Goal: Task Accomplishment & Management: Manage account settings

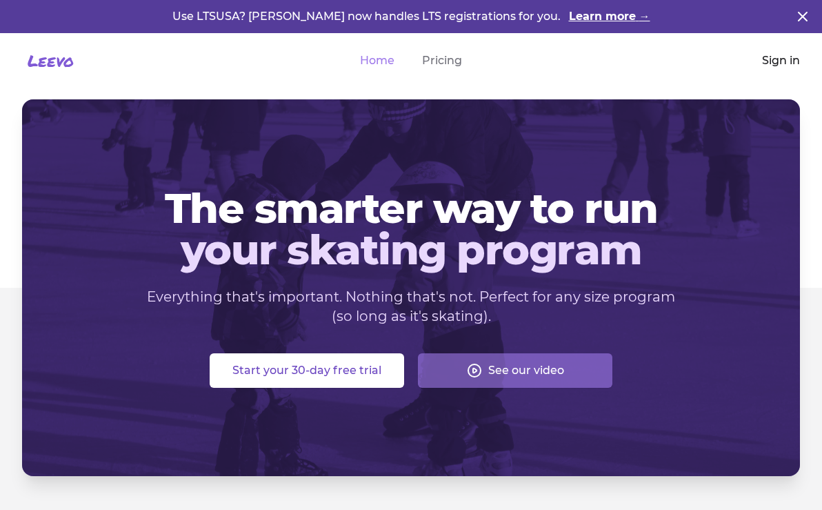
click at [781, 58] on link "Sign in" at bounding box center [781, 60] width 38 height 17
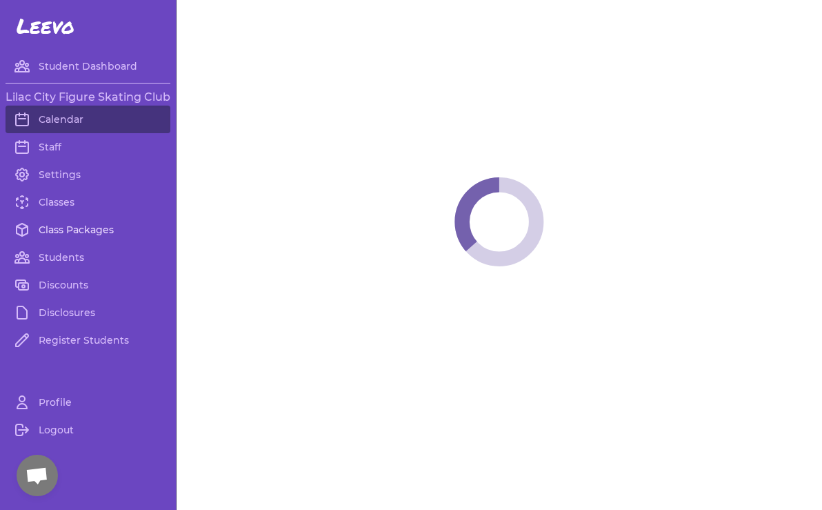
click at [110, 232] on link "Class Packages" at bounding box center [88, 230] width 165 height 28
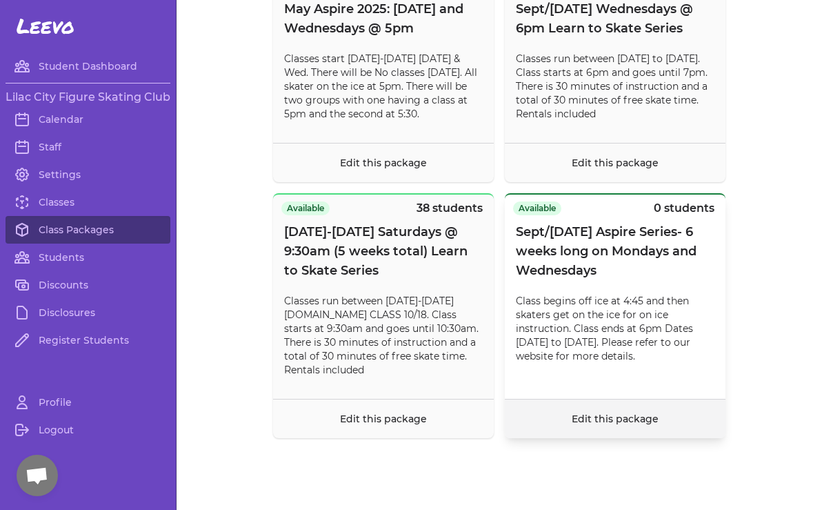
scroll to position [11812, 0]
click at [61, 203] on link "Classes" at bounding box center [88, 202] width 165 height 28
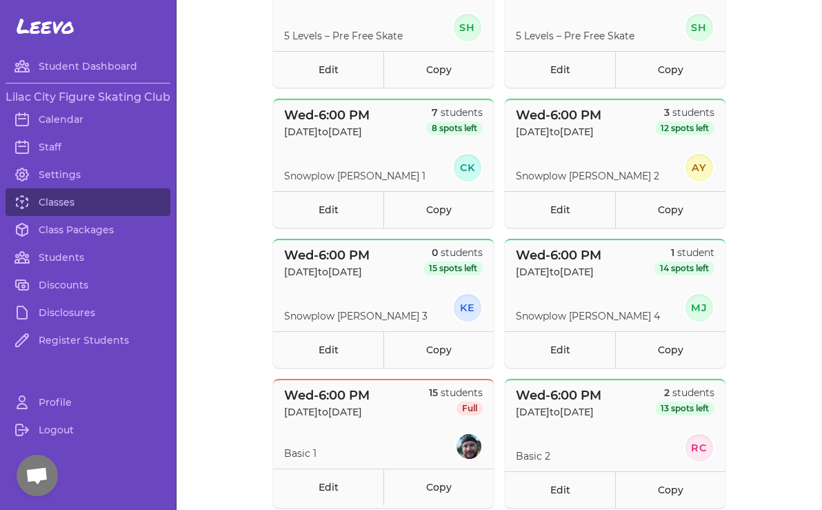
scroll to position [200, 0]
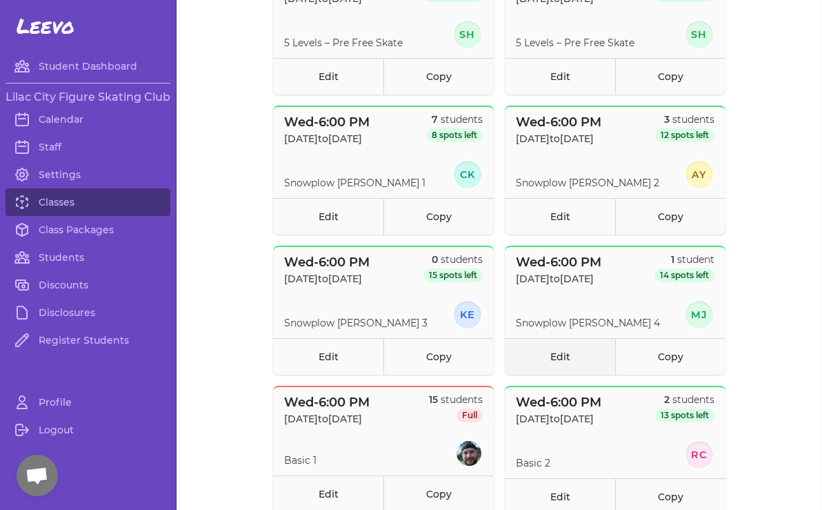
click at [561, 356] on link "Edit" at bounding box center [560, 356] width 110 height 37
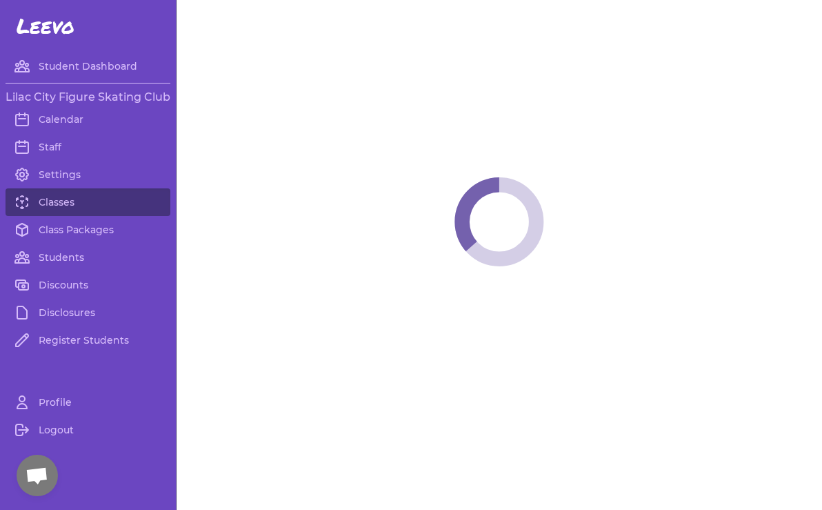
select select "3"
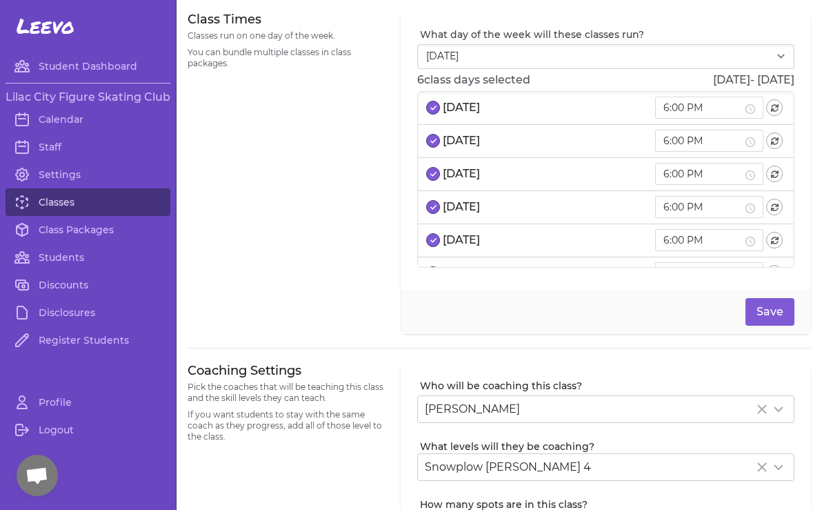
click at [65, 201] on link "Classes" at bounding box center [88, 202] width 165 height 28
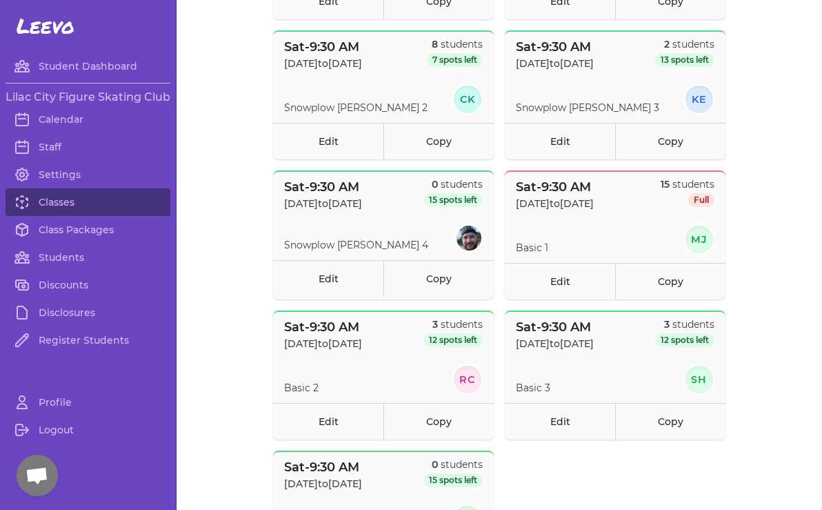
scroll to position [974, 0]
click at [556, 288] on link "Edit" at bounding box center [560, 281] width 110 height 37
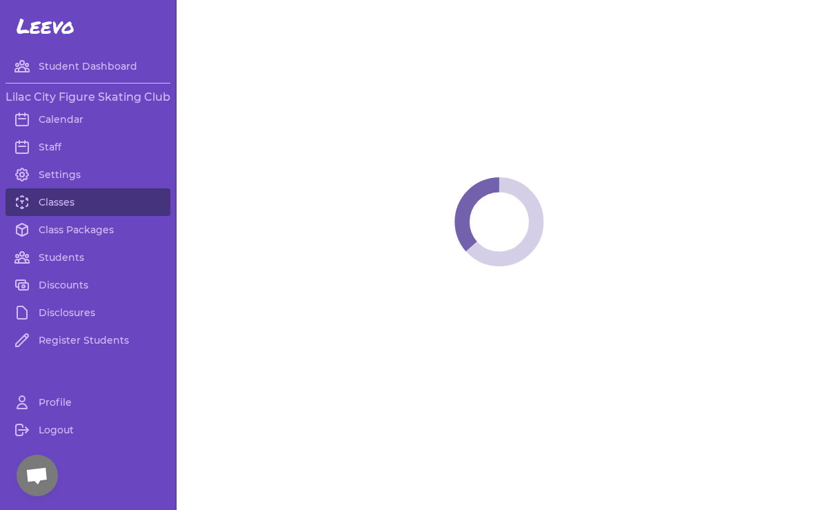
select select "6"
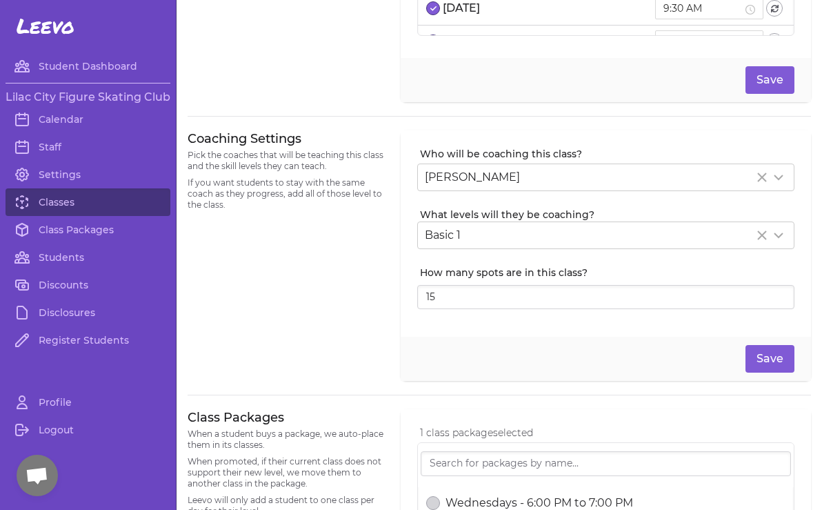
scroll to position [236, 0]
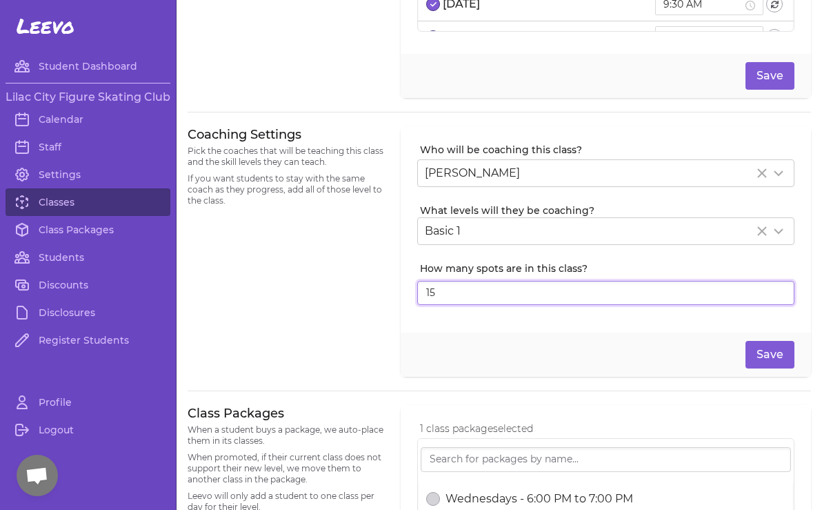
click at [454, 290] on input "15" at bounding box center [605, 293] width 377 height 25
type input "1"
type input "20"
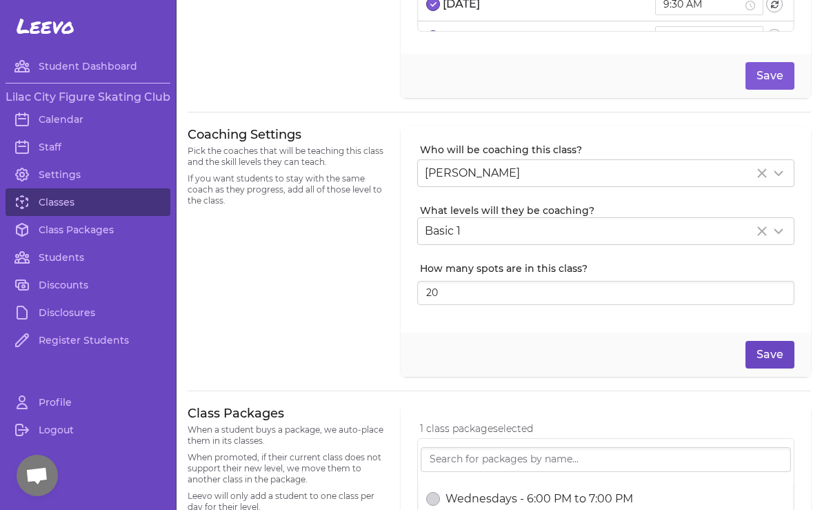
click at [764, 361] on button "Save" at bounding box center [769, 355] width 49 height 28
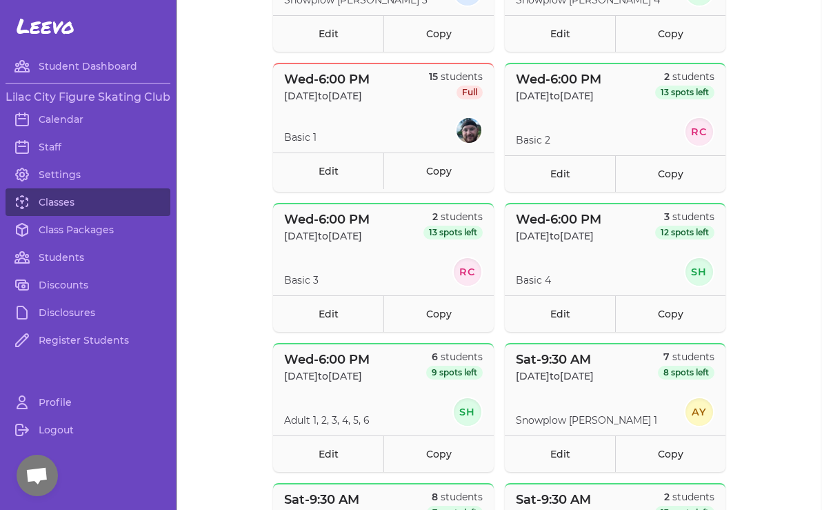
scroll to position [494, 0]
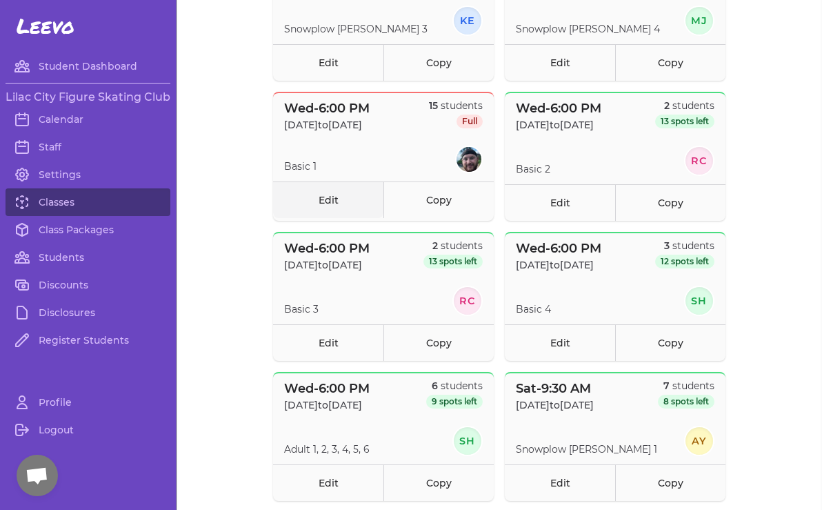
click at [343, 198] on link "Edit" at bounding box center [328, 199] width 110 height 37
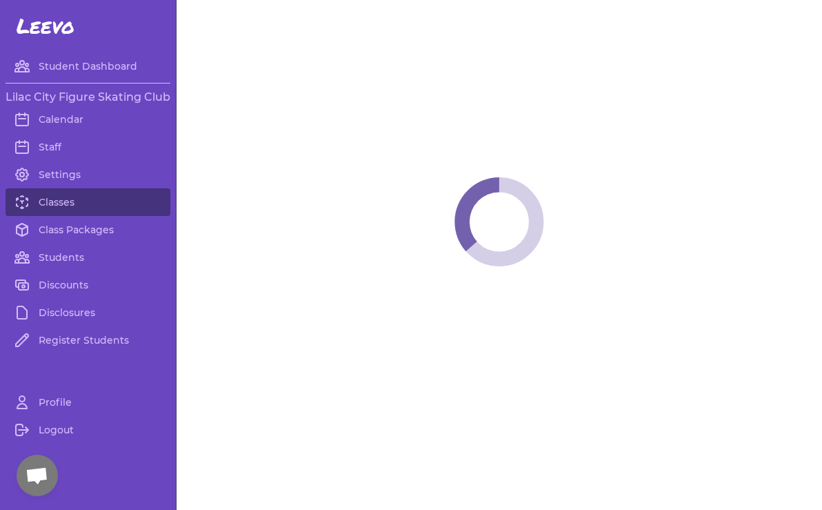
select select "3"
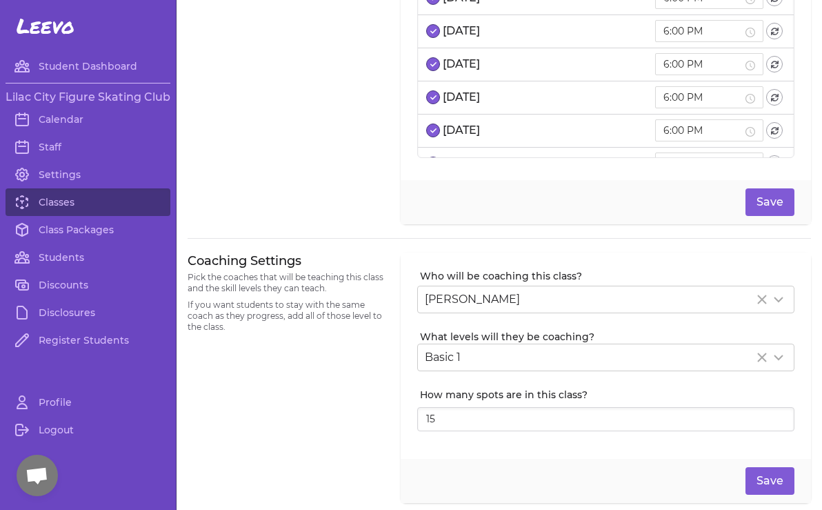
scroll to position [112, 0]
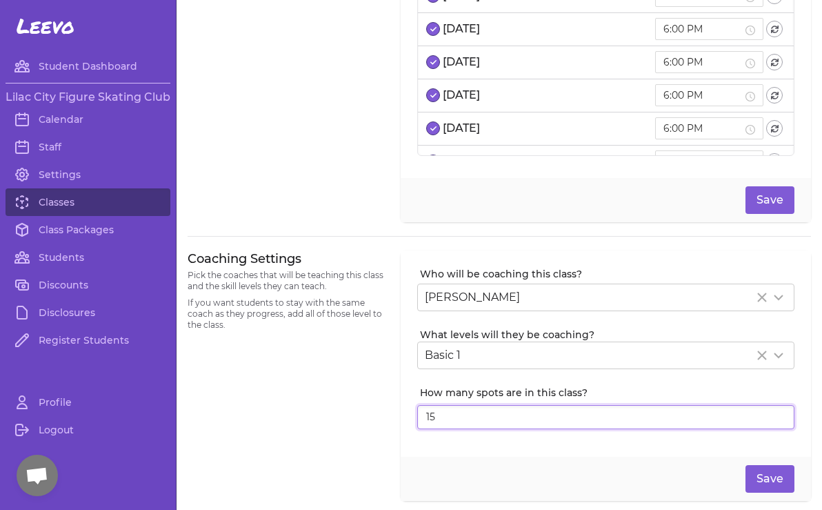
click at [460, 419] on input "15" at bounding box center [605, 417] width 377 height 25
type input "1"
type input "20"
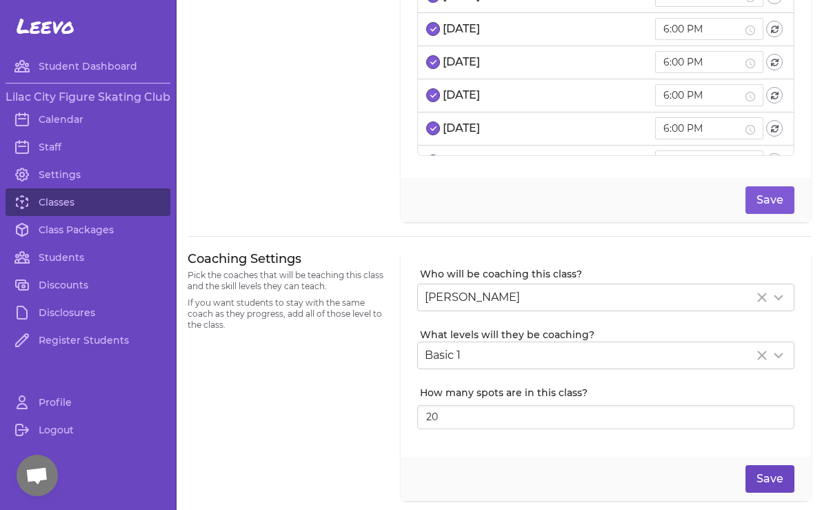
click at [772, 484] on button "Save" at bounding box center [769, 479] width 49 height 28
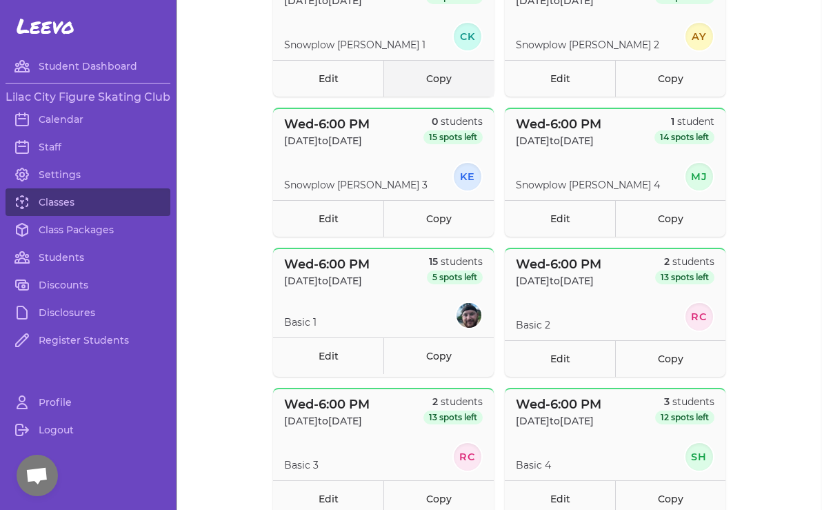
scroll to position [354, 0]
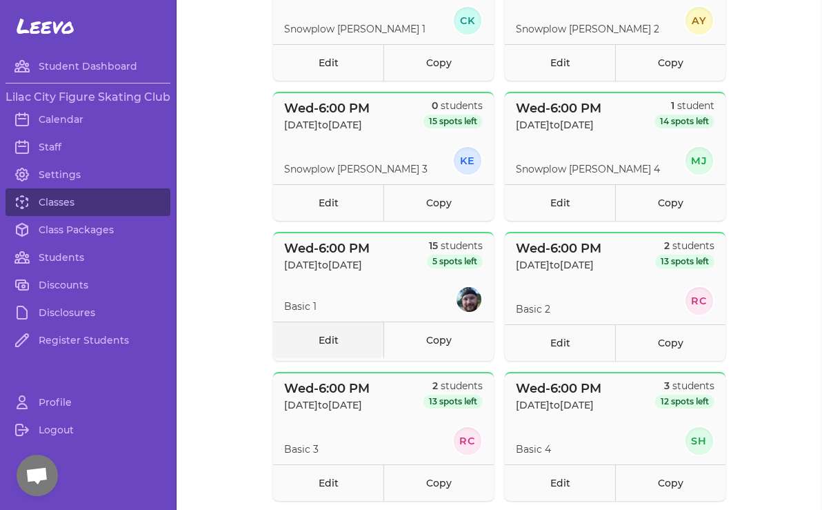
click at [325, 341] on link "Edit" at bounding box center [328, 339] width 110 height 37
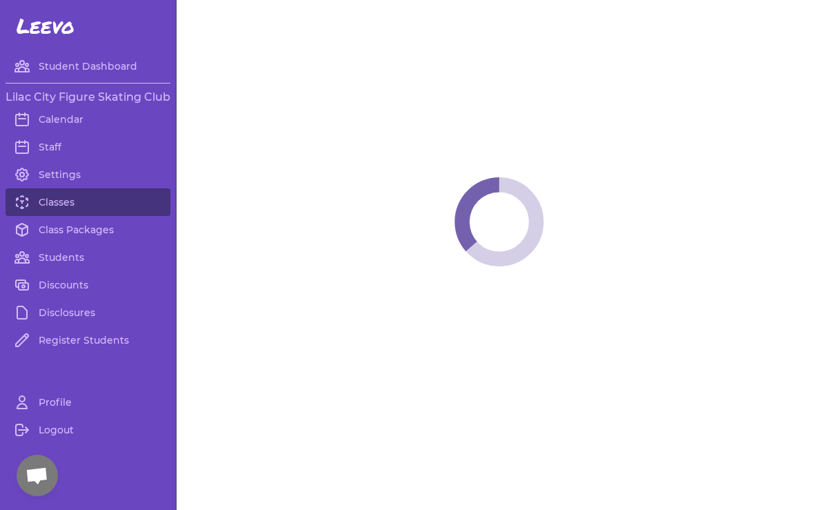
select select "3"
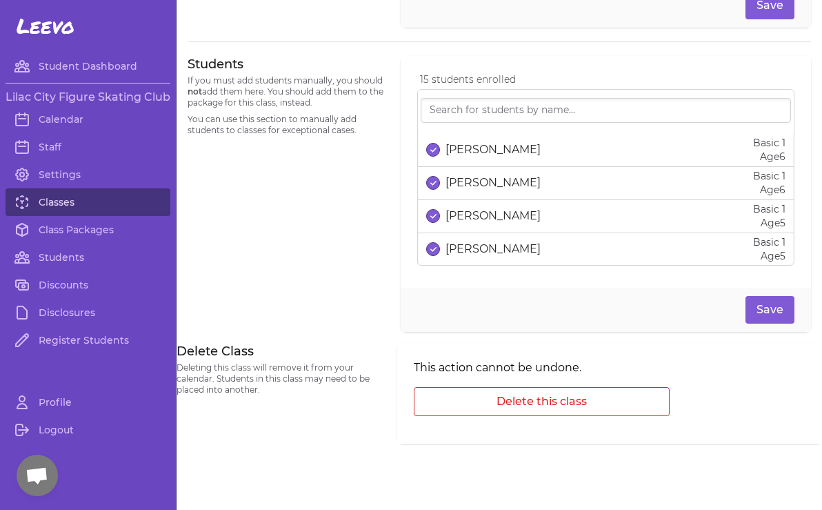
click at [55, 201] on link "Classes" at bounding box center [88, 202] width 165 height 28
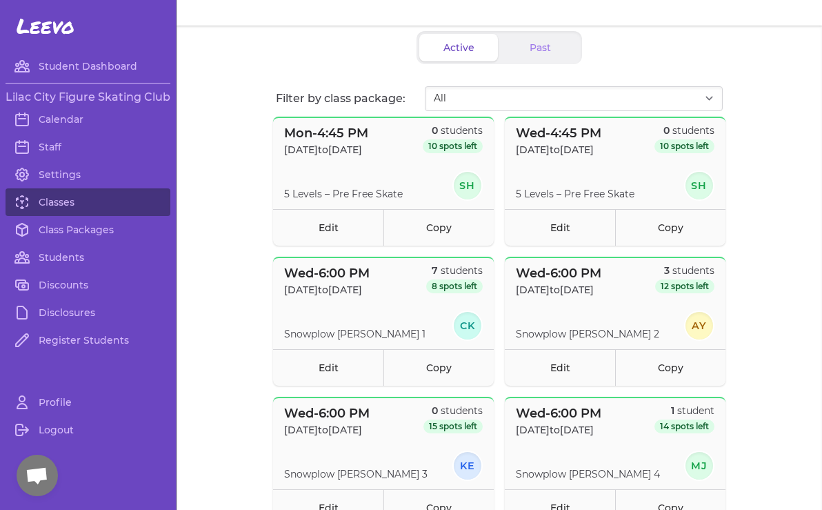
scroll to position [87, 0]
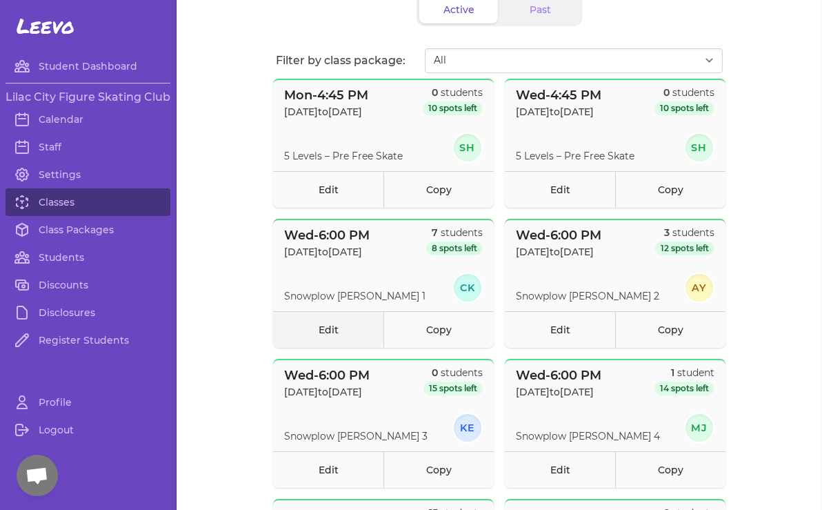
click at [322, 327] on link "Edit" at bounding box center [328, 329] width 110 height 37
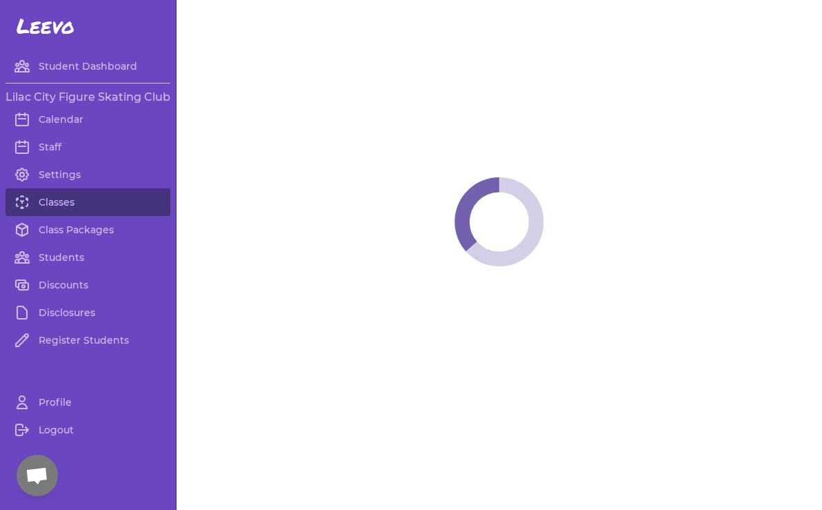
select select "3"
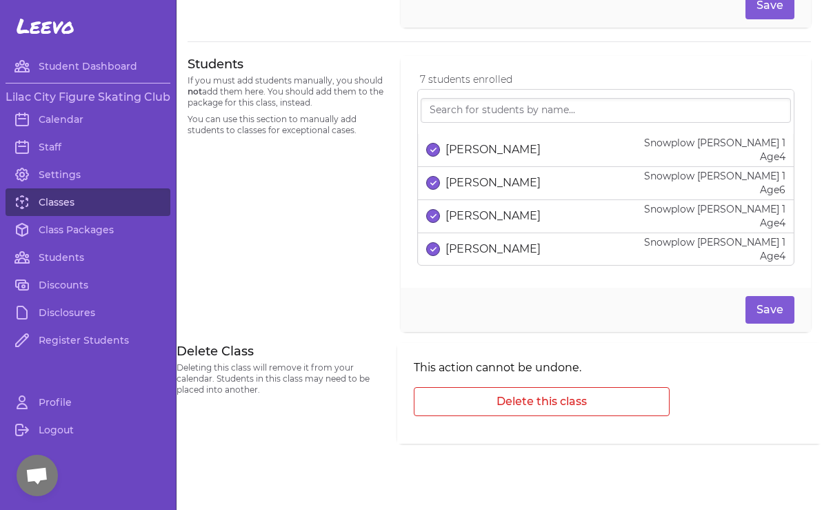
click at [43, 198] on link "Classes" at bounding box center [88, 202] width 165 height 28
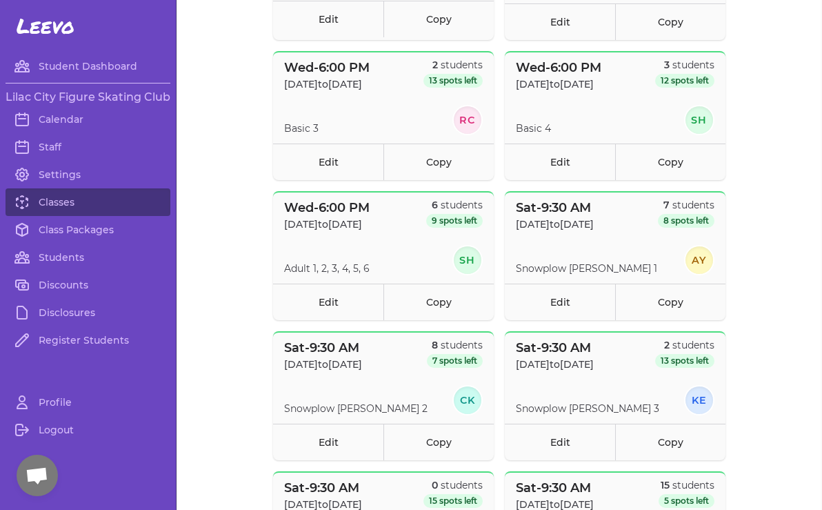
scroll to position [678, 0]
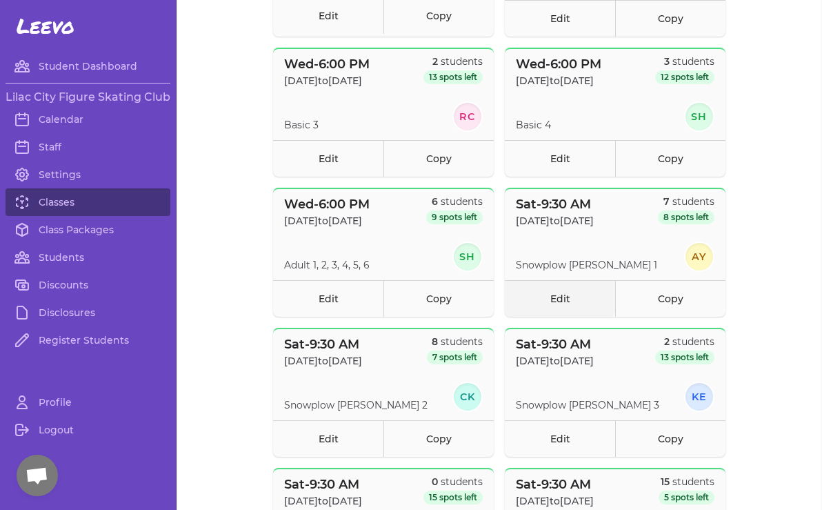
click at [563, 294] on link "Edit" at bounding box center [560, 298] width 110 height 37
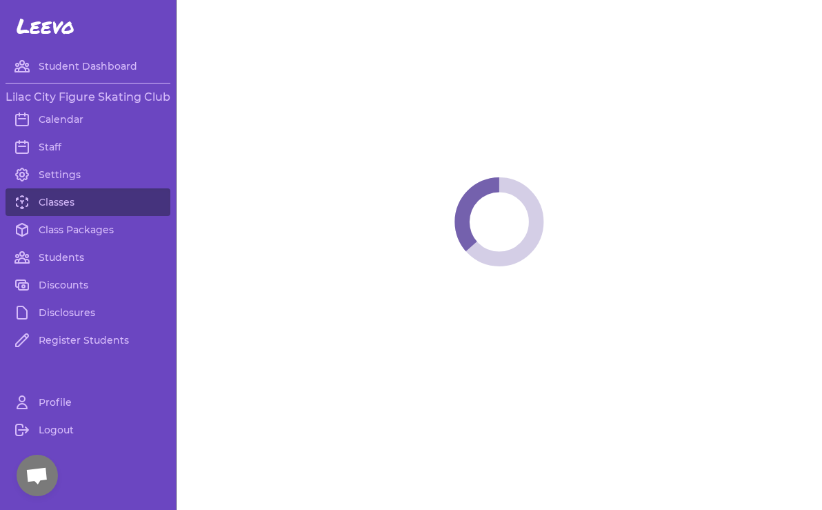
select select "6"
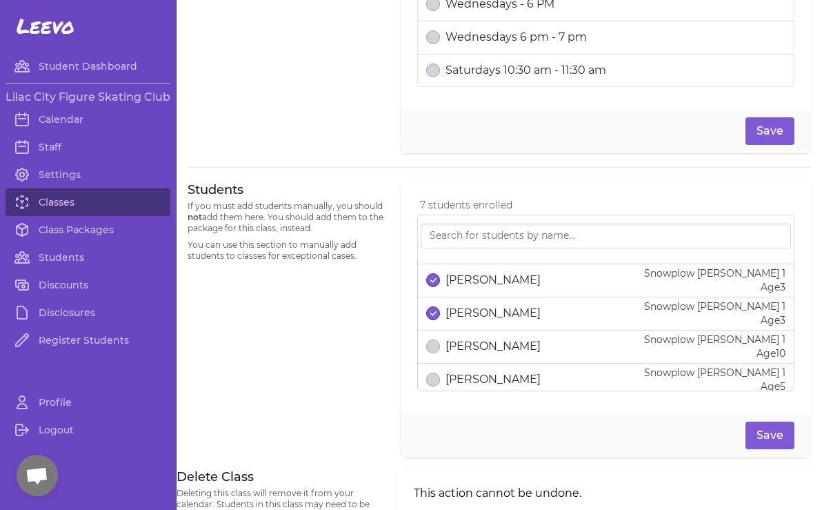
scroll to position [164, 0]
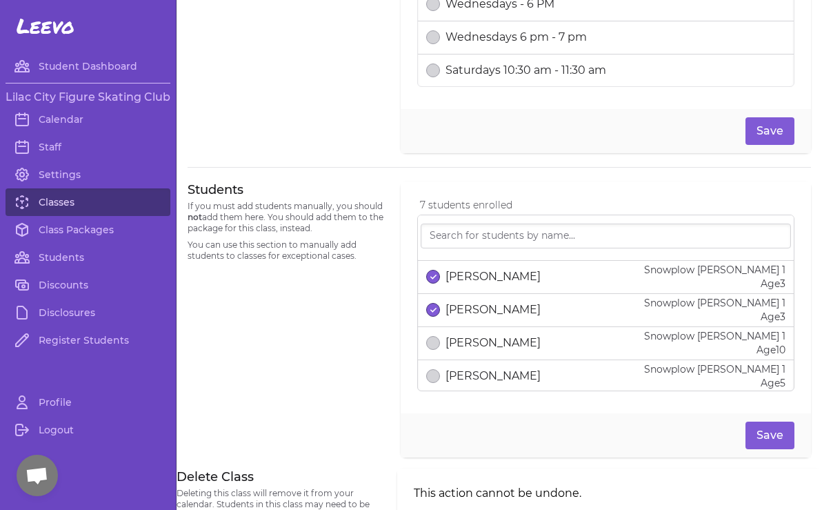
click at [61, 205] on link "Classes" at bounding box center [88, 202] width 165 height 28
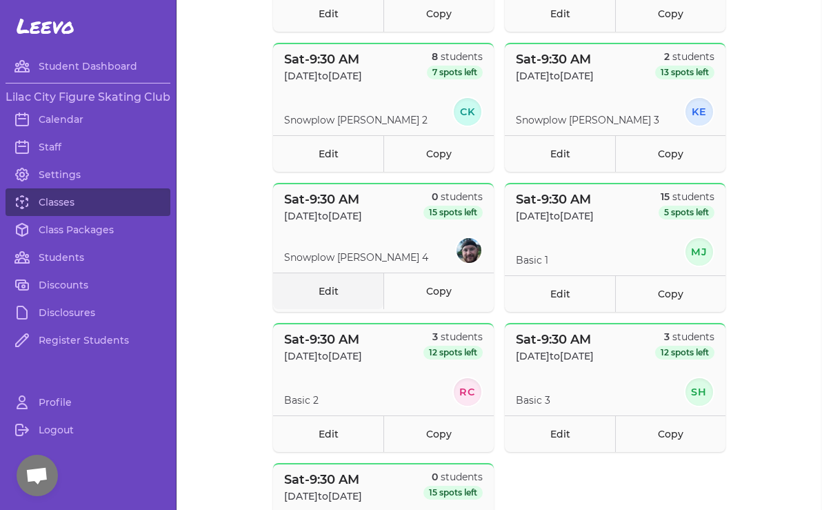
scroll to position [969, 0]
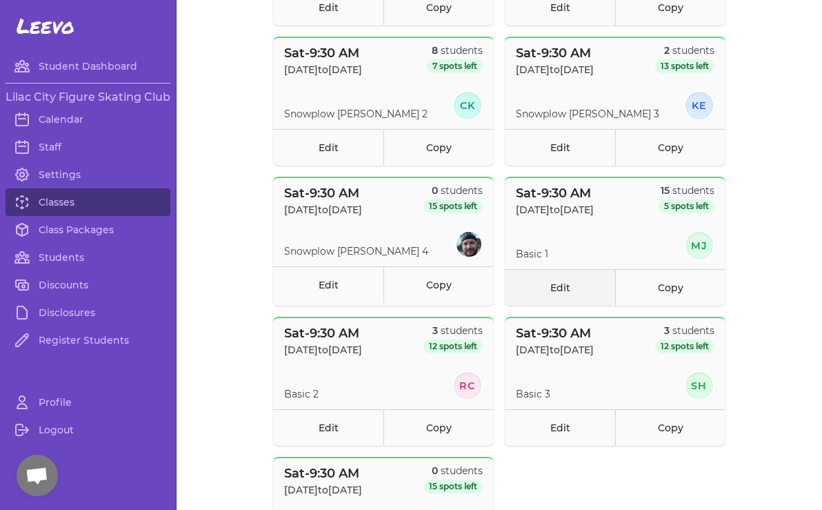
click at [549, 291] on link "Edit" at bounding box center [560, 287] width 110 height 37
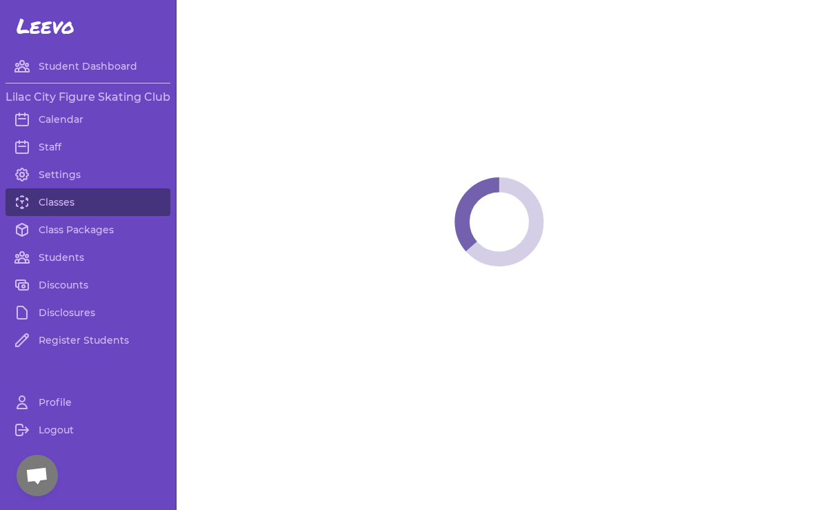
select select "6"
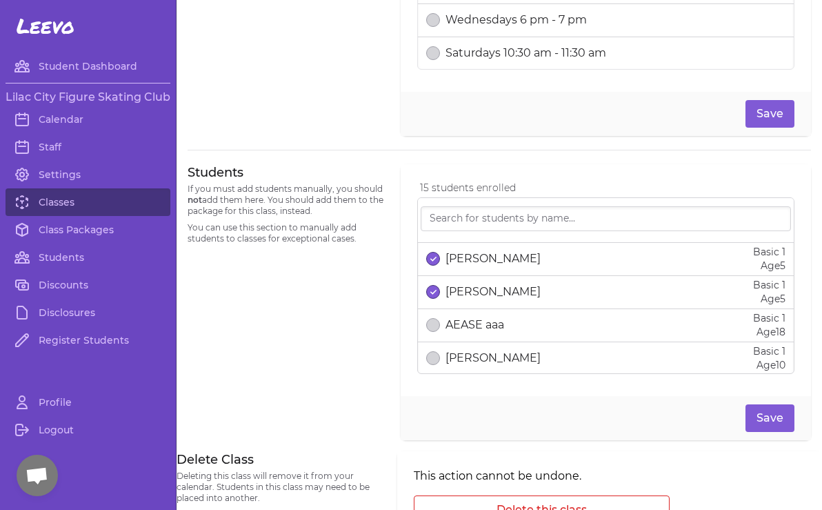
scroll to position [431, 0]
click at [77, 254] on link "Students" at bounding box center [88, 257] width 165 height 28
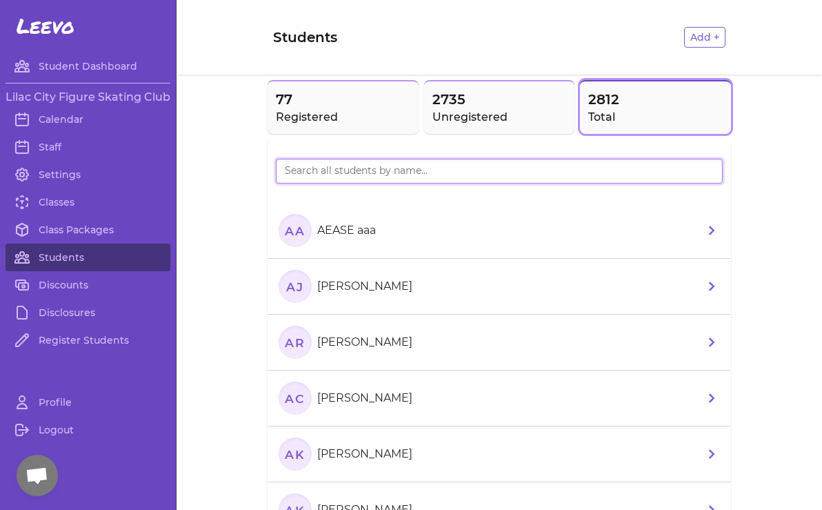
click at [307, 174] on input "search" at bounding box center [499, 171] width 447 height 25
type input "amaniah"
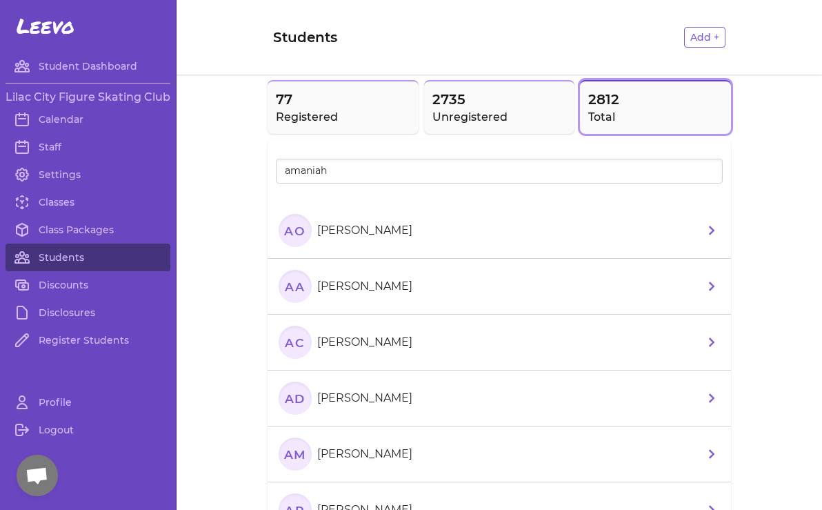
click at [347, 236] on p "[PERSON_NAME]" at bounding box center [364, 230] width 95 height 17
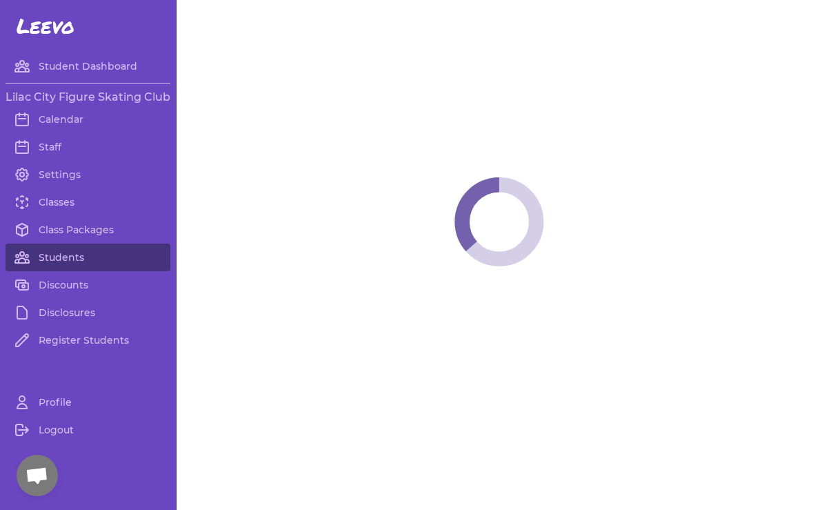
select select "WA"
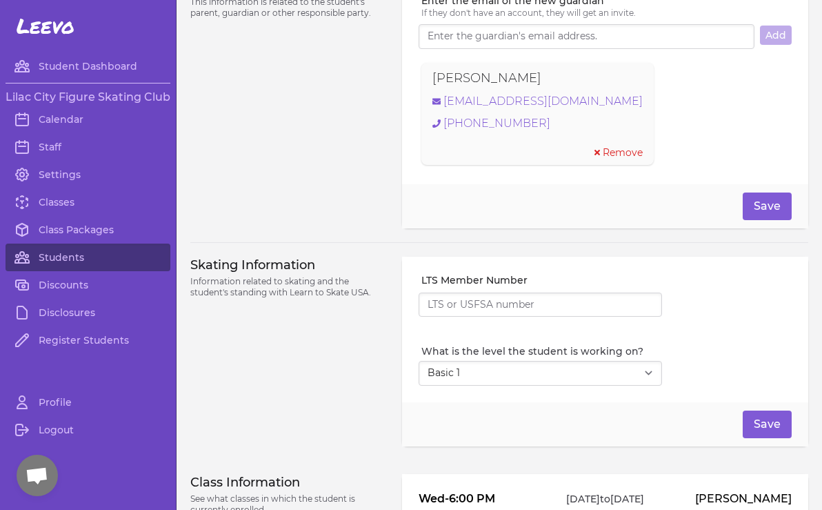
scroll to position [998, 0]
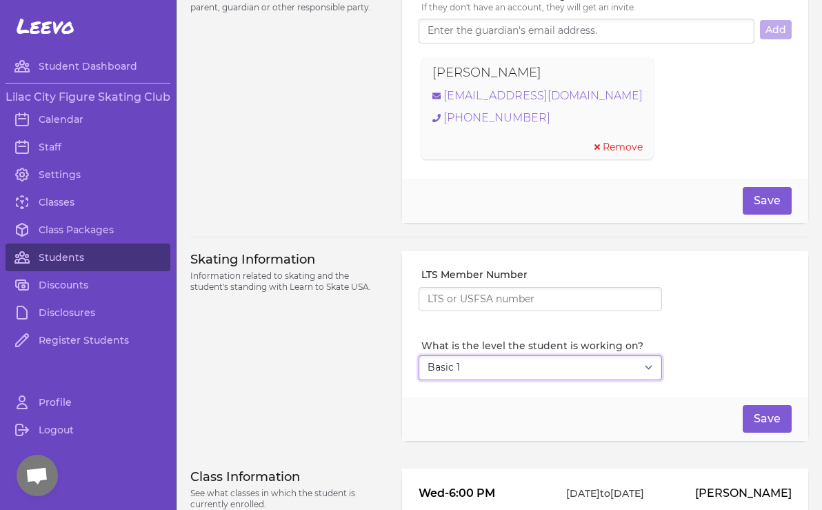
select select "7"
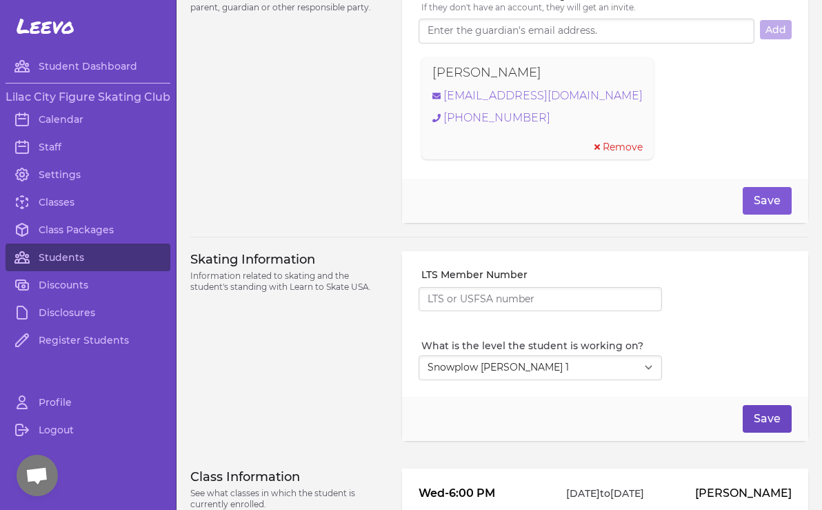
click at [767, 427] on button "Save" at bounding box center [767, 419] width 49 height 28
click at [63, 260] on link "Students" at bounding box center [88, 257] width 165 height 28
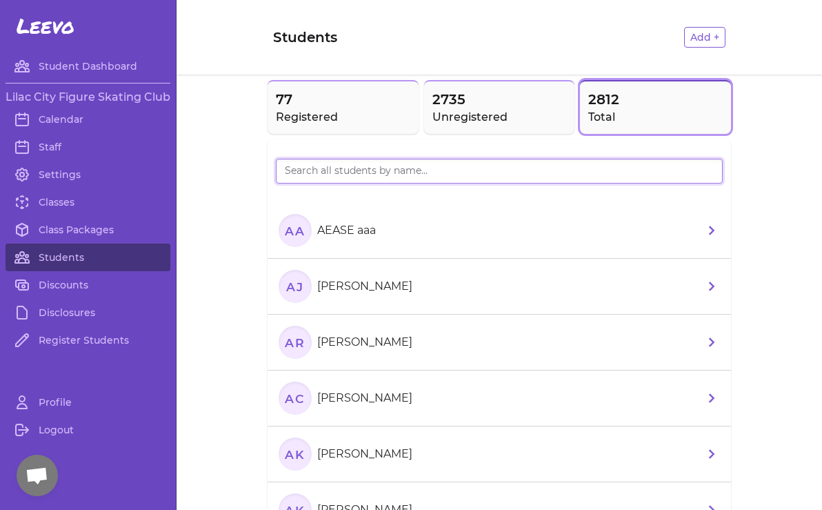
click at [370, 176] on input "search" at bounding box center [499, 171] width 447 height 25
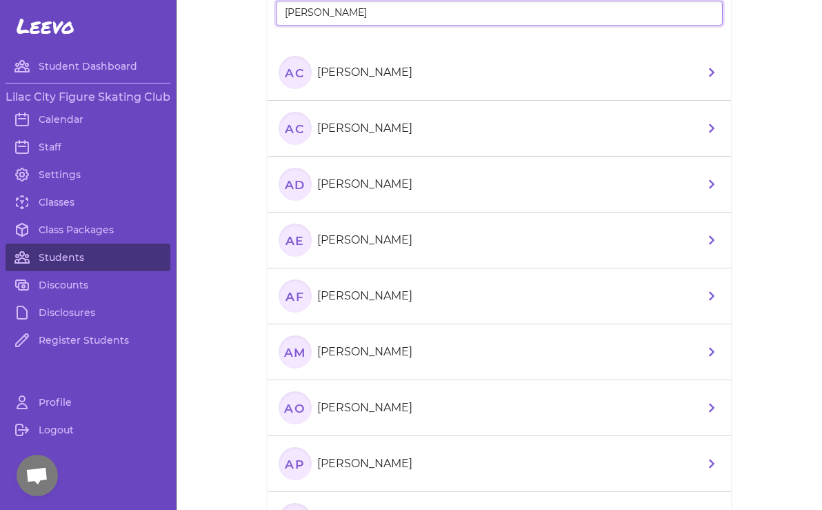
scroll to position [161, 0]
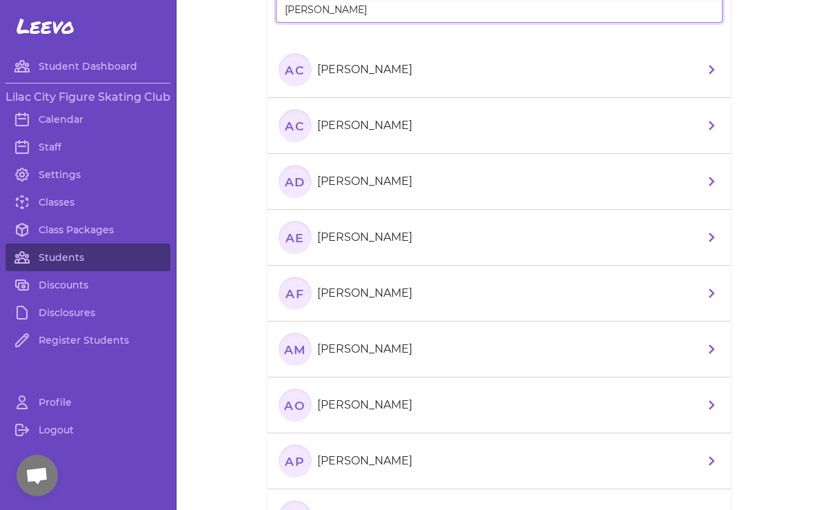
type input "[PERSON_NAME]"
click at [380, 409] on p "[PERSON_NAME]" at bounding box center [364, 404] width 95 height 17
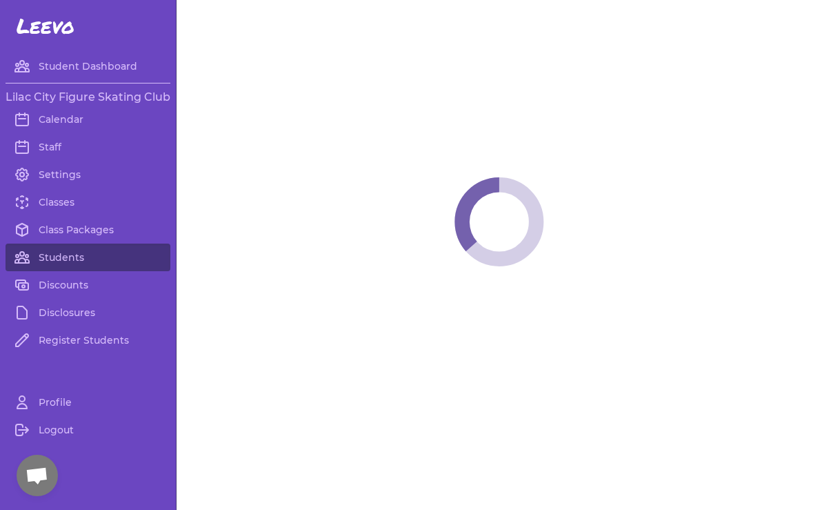
select select "WA"
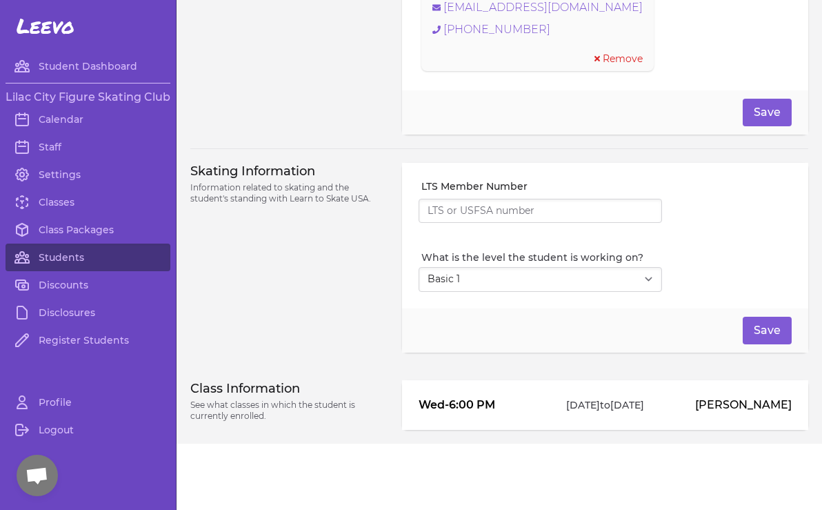
scroll to position [1093, 0]
select select "7"
click at [767, 329] on button "Save" at bounding box center [767, 330] width 49 height 28
click at [67, 256] on link "Students" at bounding box center [88, 257] width 165 height 28
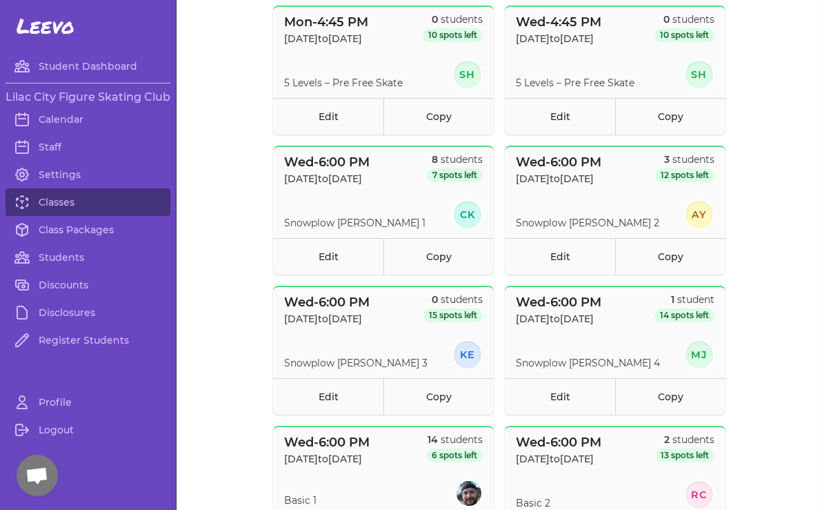
scroll to position [154, 0]
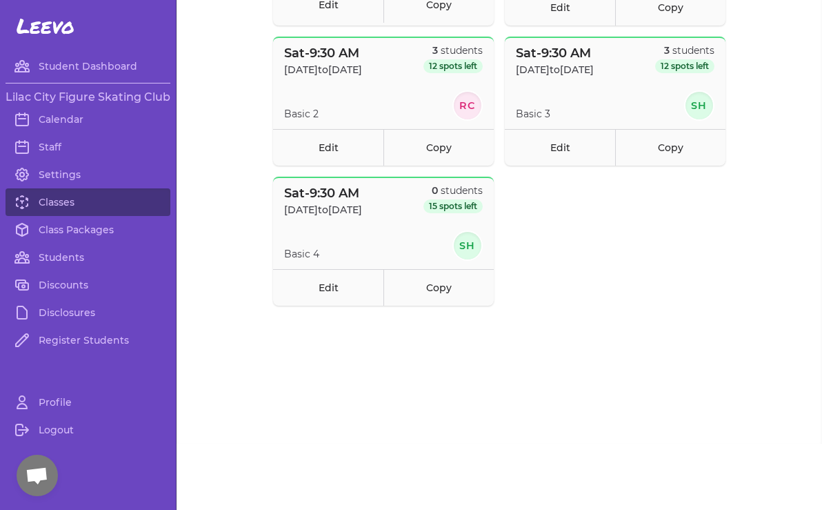
scroll to position [1248, 0]
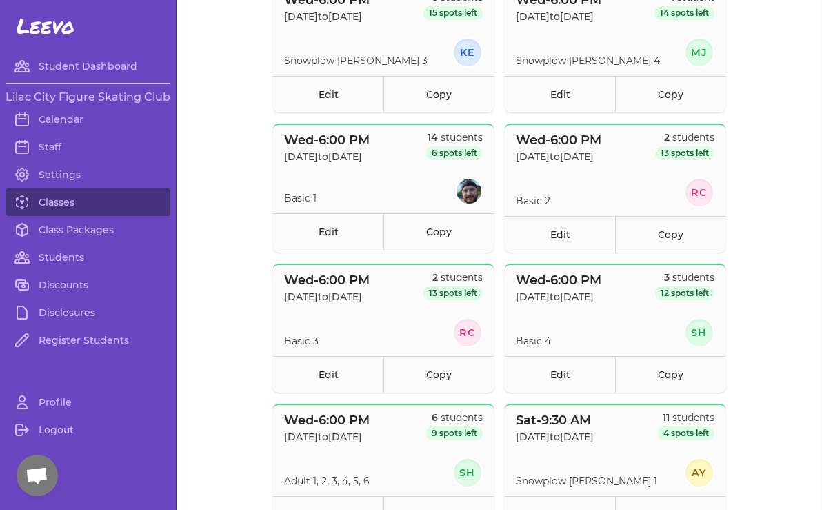
scroll to position [470, 0]
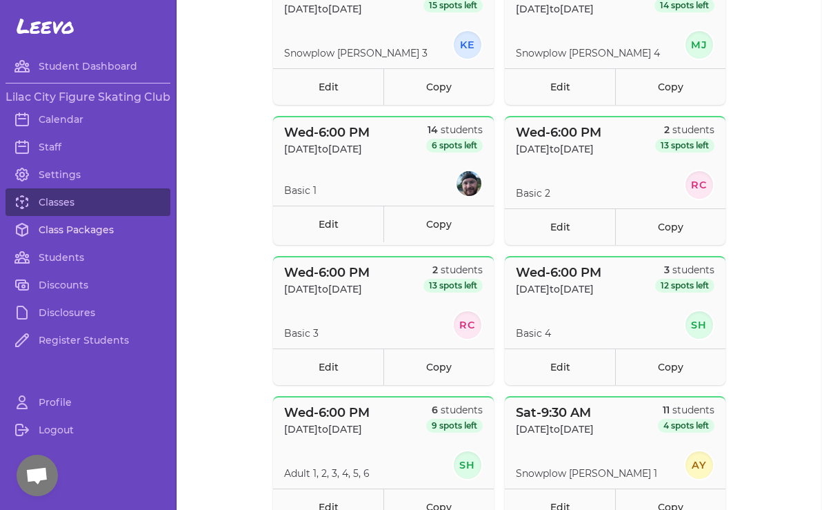
click at [112, 229] on link "Class Packages" at bounding box center [88, 230] width 165 height 28
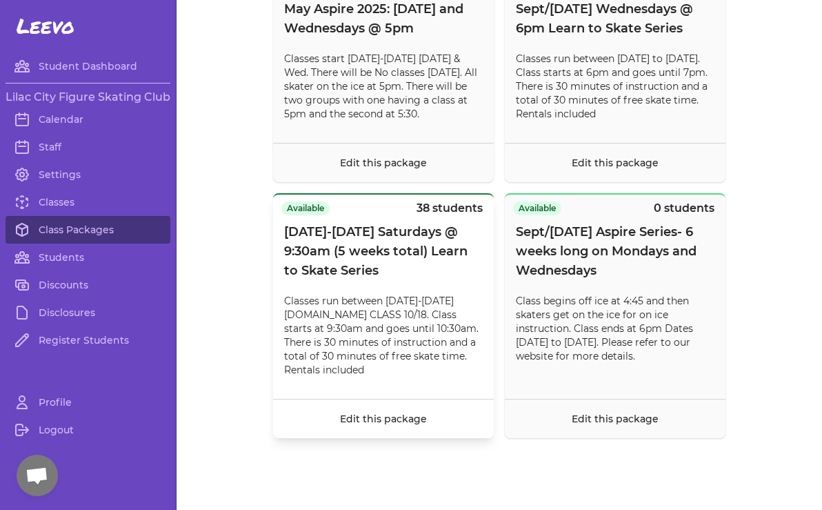
scroll to position [11901, 0]
click at [107, 199] on link "Classes" at bounding box center [88, 202] width 165 height 28
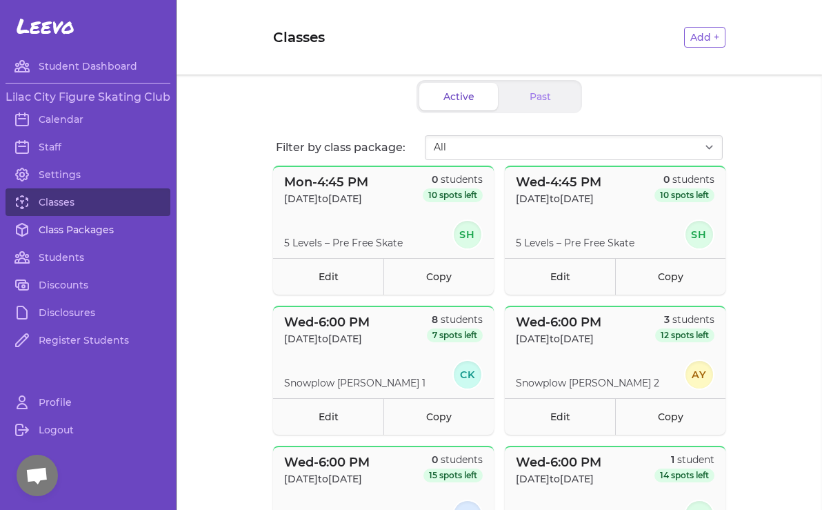
click at [130, 225] on link "Class Packages" at bounding box center [88, 230] width 165 height 28
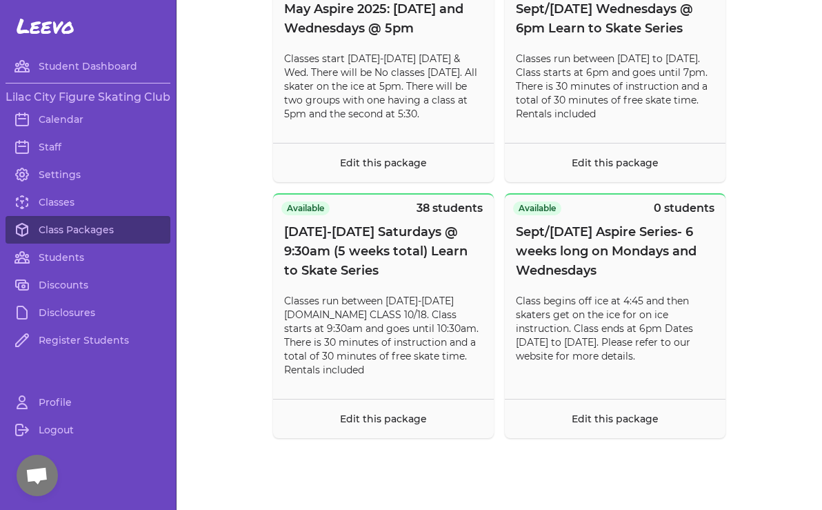
scroll to position [11901, 0]
click at [383, 420] on link "Edit this package" at bounding box center [383, 418] width 87 height 12
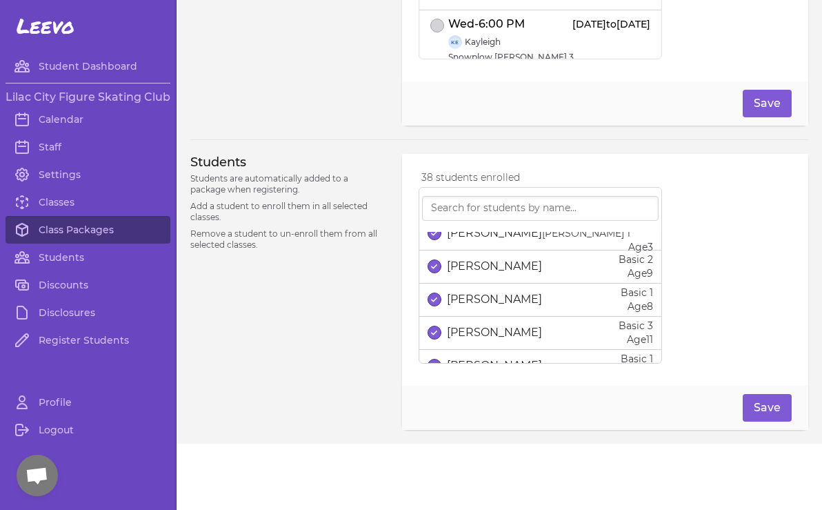
scroll to position [51, 0]
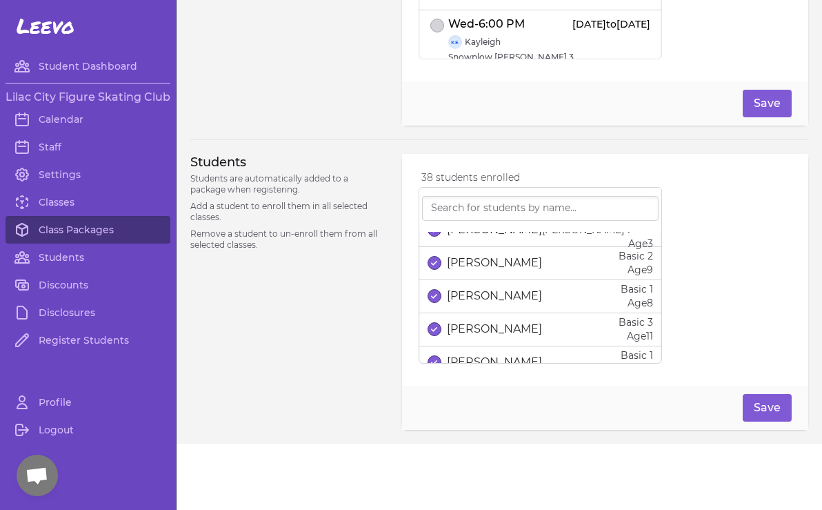
click at [435, 297] on icon "select date" at bounding box center [434, 296] width 6 height 6
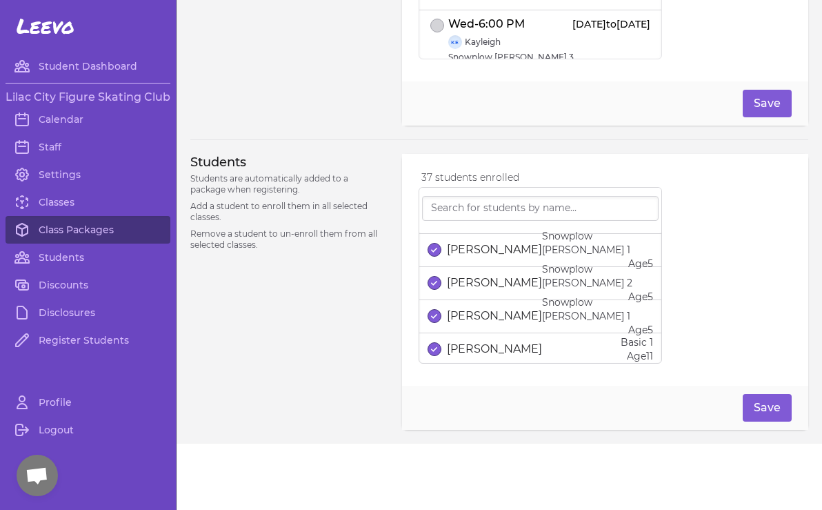
scroll to position [599, 0]
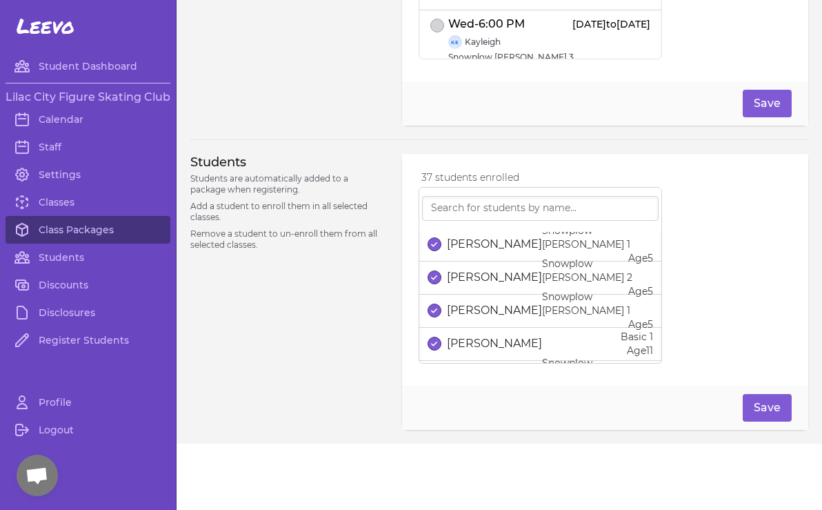
click at [434, 312] on icon "select date" at bounding box center [434, 310] width 6 height 6
click at [764, 405] on button "Save" at bounding box center [767, 408] width 49 height 28
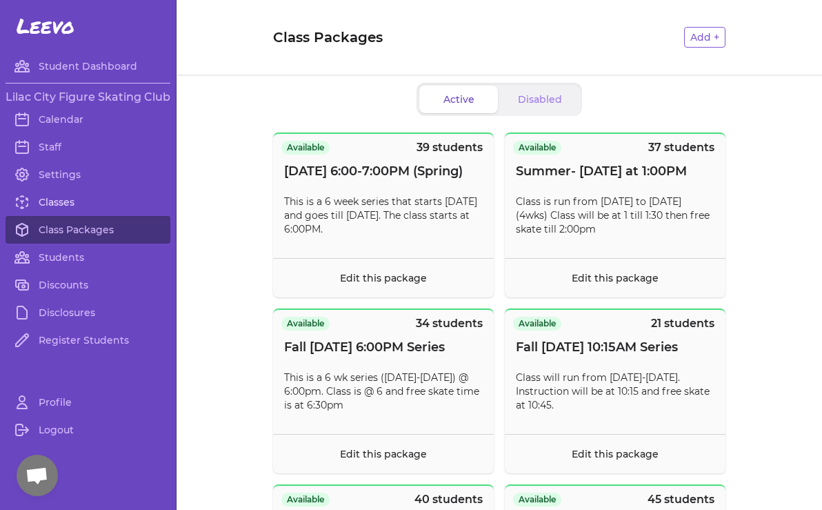
click at [77, 201] on link "Classes" at bounding box center [88, 202] width 165 height 28
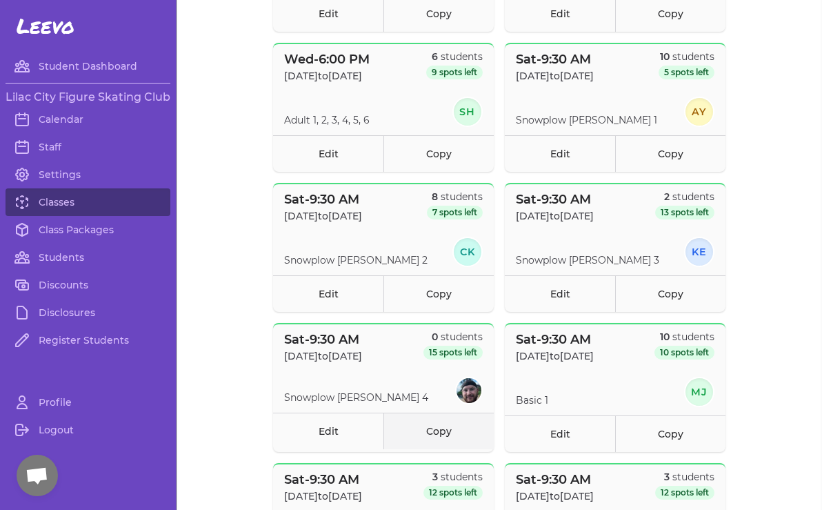
scroll to position [809, 0]
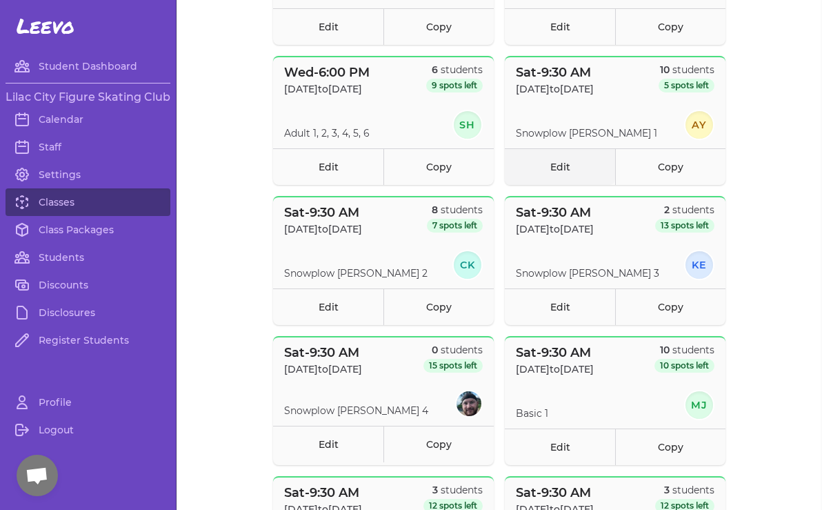
click at [557, 163] on link "Edit" at bounding box center [560, 166] width 110 height 37
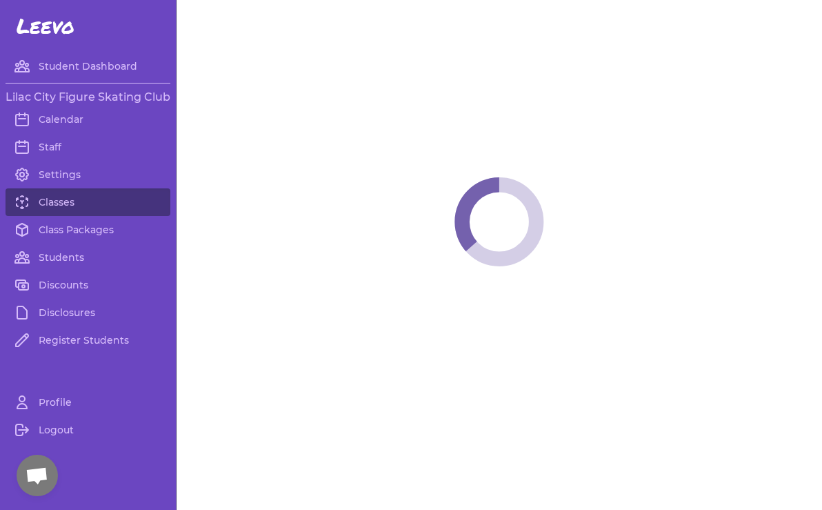
select select "6"
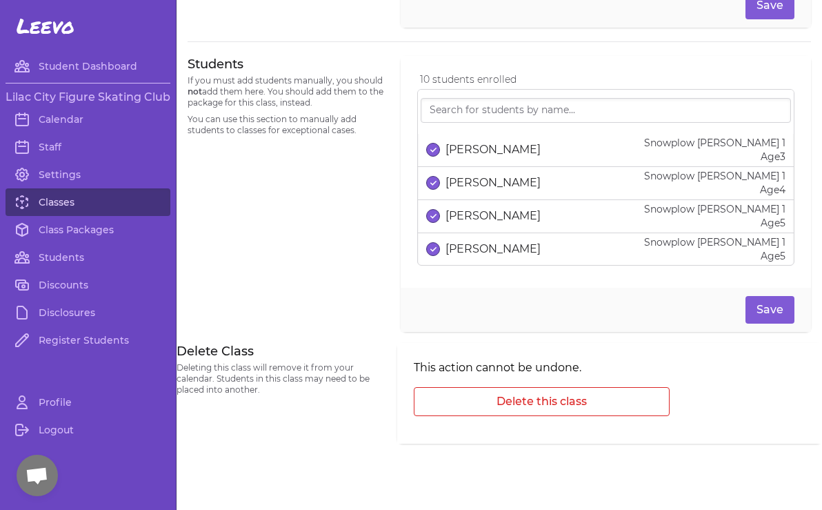
click at [59, 202] on link "Classes" at bounding box center [88, 202] width 165 height 28
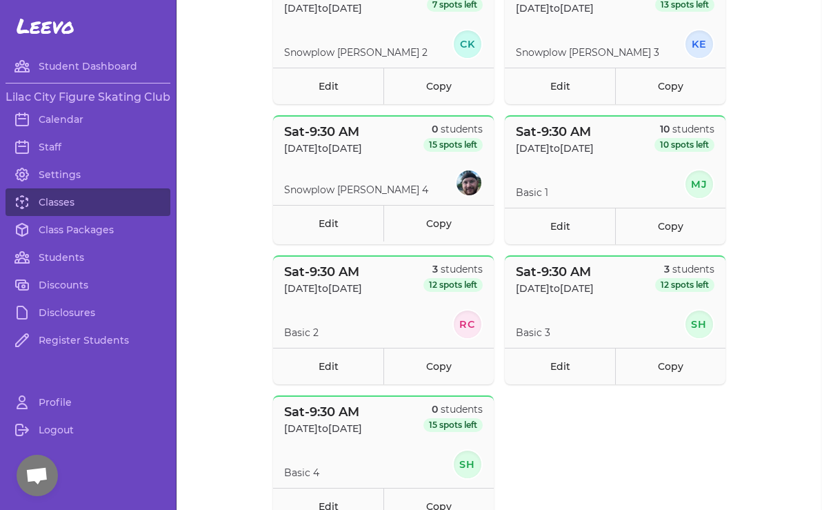
scroll to position [1028, 0]
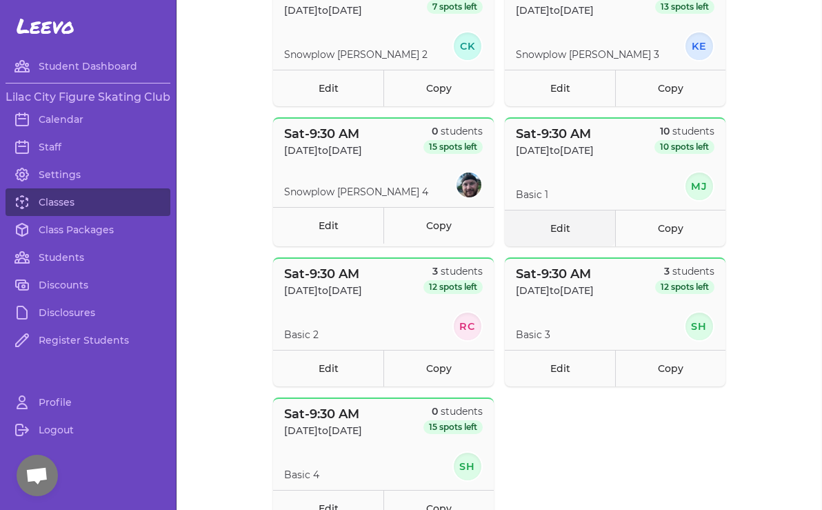
click at [558, 230] on link "Edit" at bounding box center [560, 228] width 110 height 37
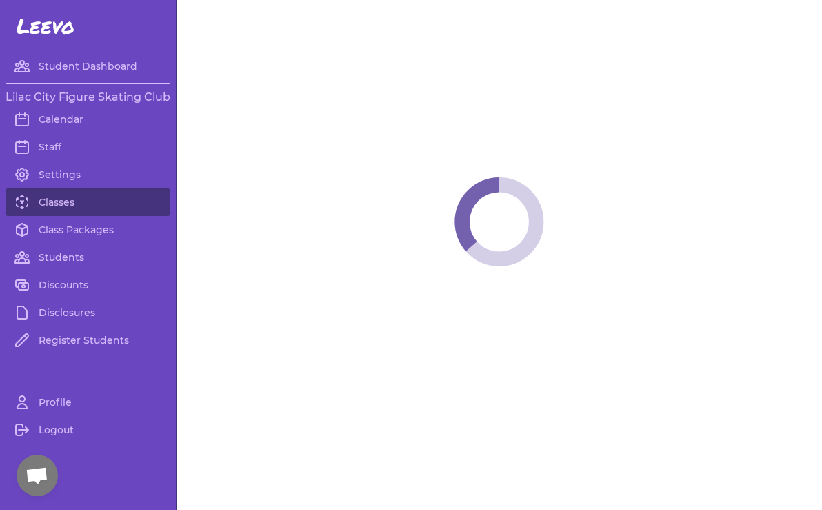
select select "6"
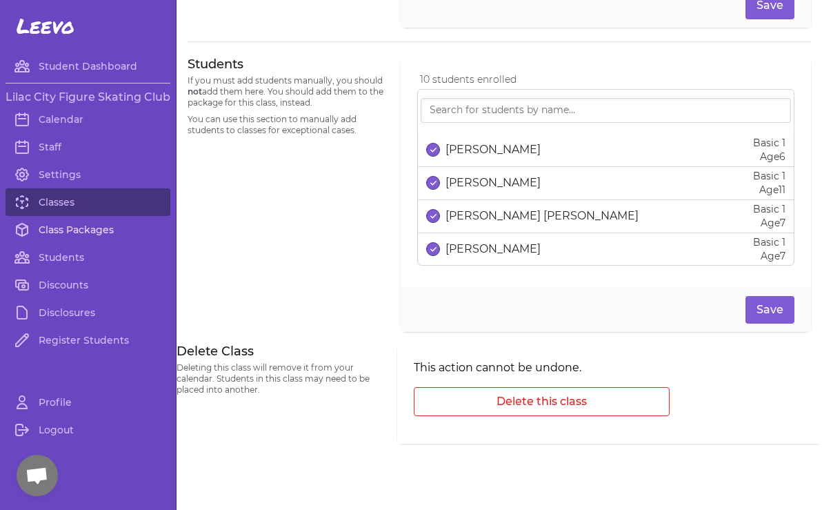
click at [74, 228] on link "Class Packages" at bounding box center [88, 230] width 165 height 28
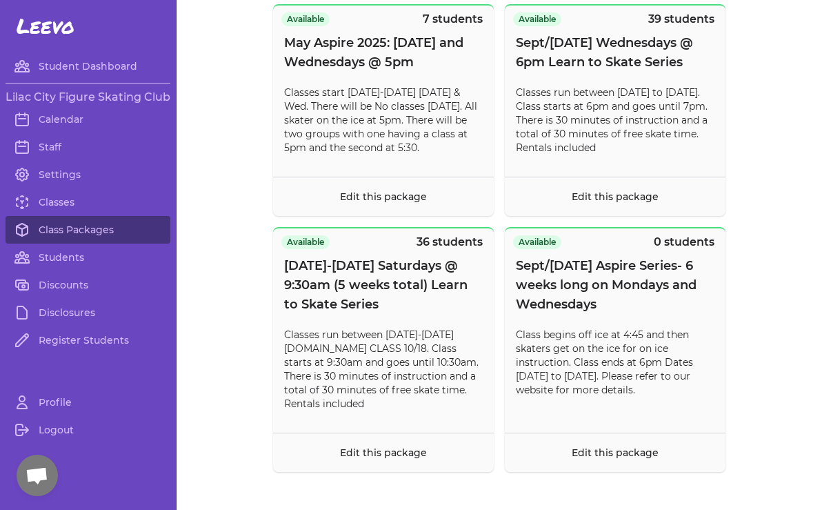
scroll to position [11764, 0]
